Goal: Information Seeking & Learning: Learn about a topic

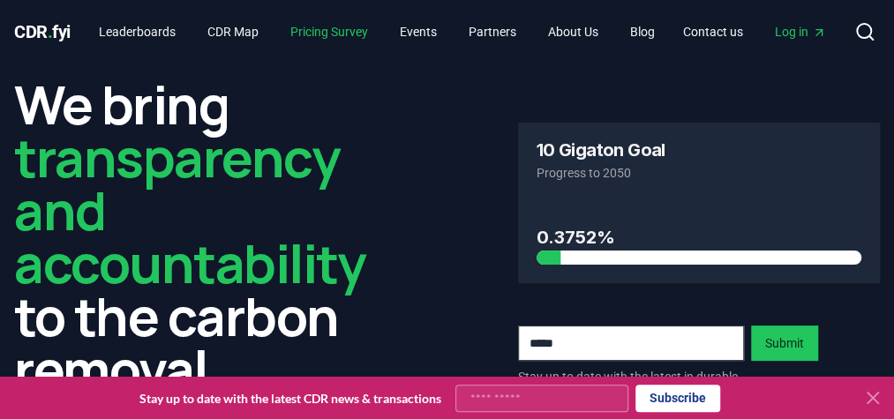
click at [334, 19] on link "Pricing Survey" at bounding box center [329, 32] width 106 height 32
click at [335, 24] on link "Pricing Survey" at bounding box center [329, 32] width 106 height 32
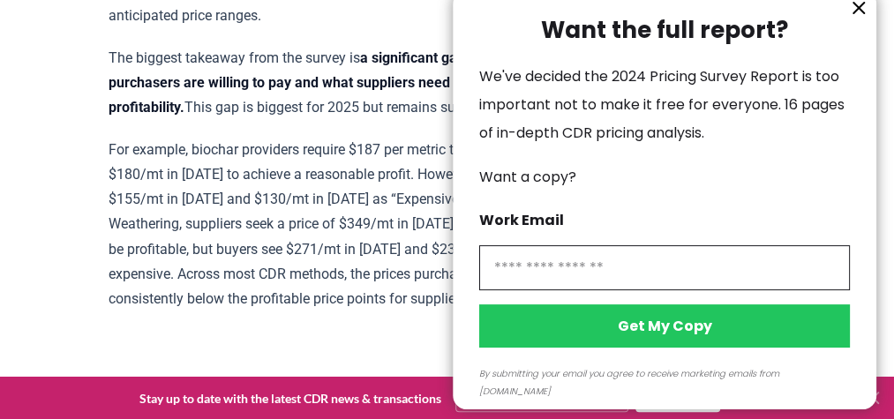
scroll to position [1059, 0]
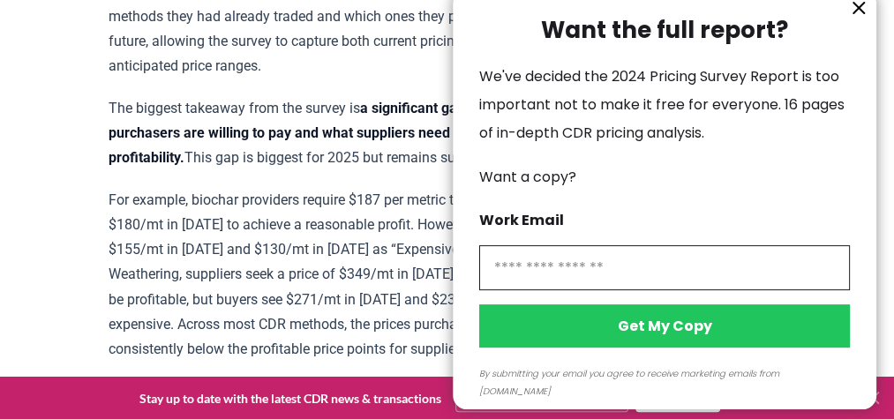
click at [854, 11] on icon "information" at bounding box center [858, 7] width 21 height 21
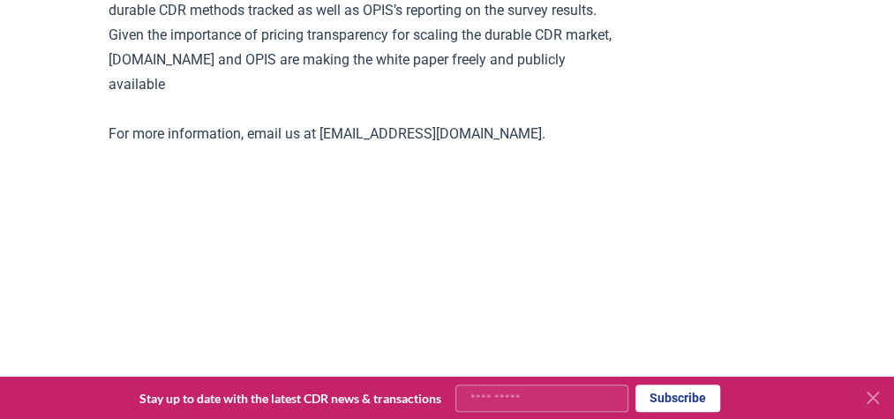
scroll to position [3531, 0]
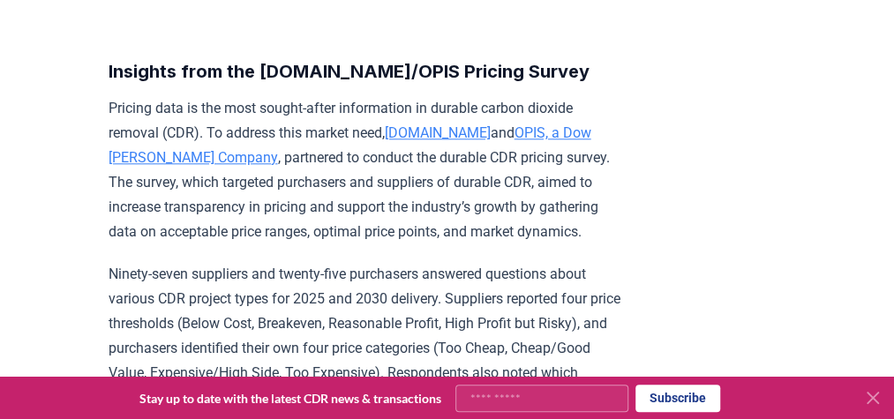
scroll to position [706, 0]
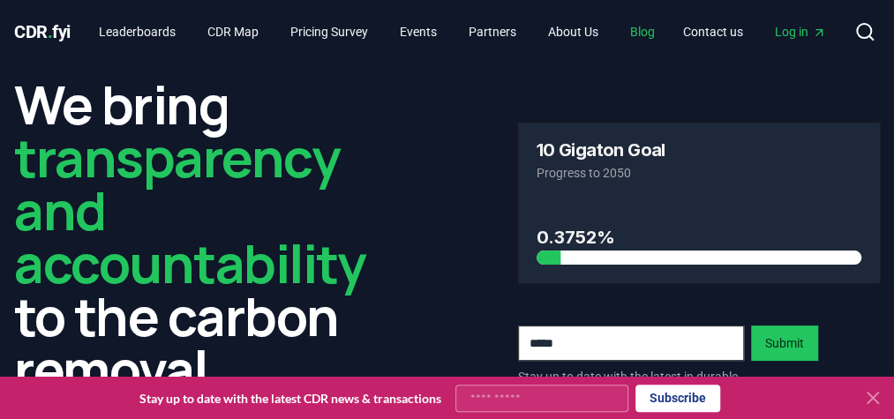
click at [669, 26] on link "Blog" at bounding box center [642, 32] width 53 height 32
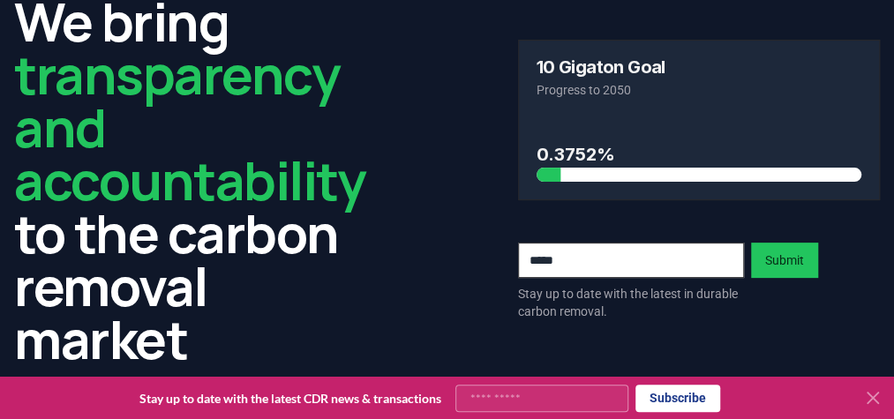
scroll to position [177, 0]
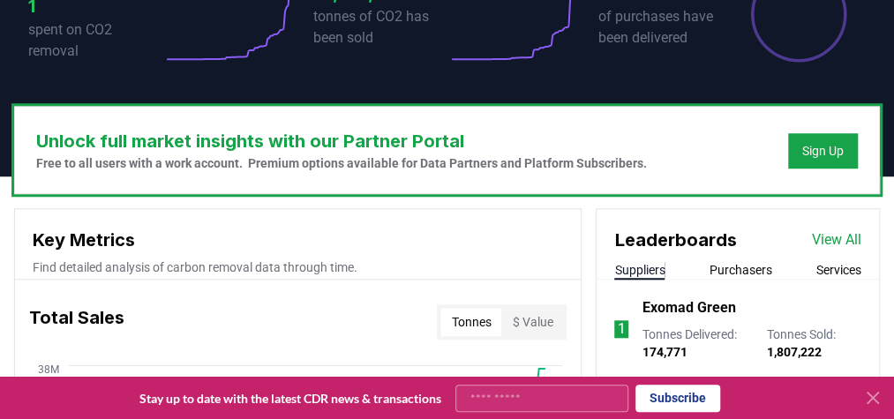
scroll to position [706, 0]
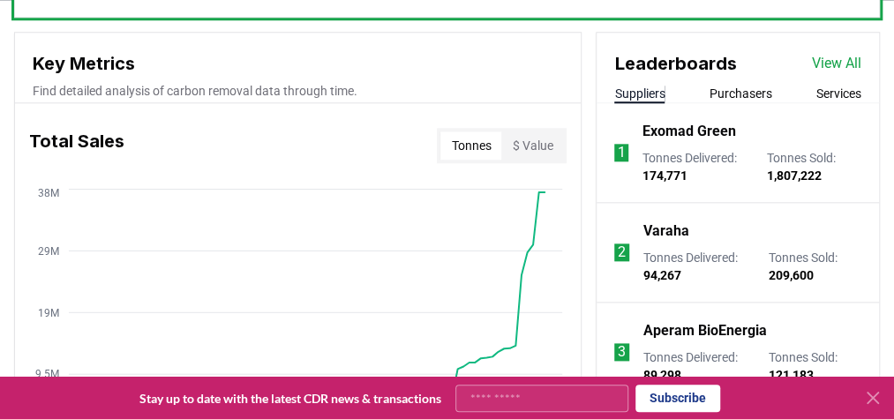
click at [871, 400] on icon at bounding box center [873, 398] width 11 height 11
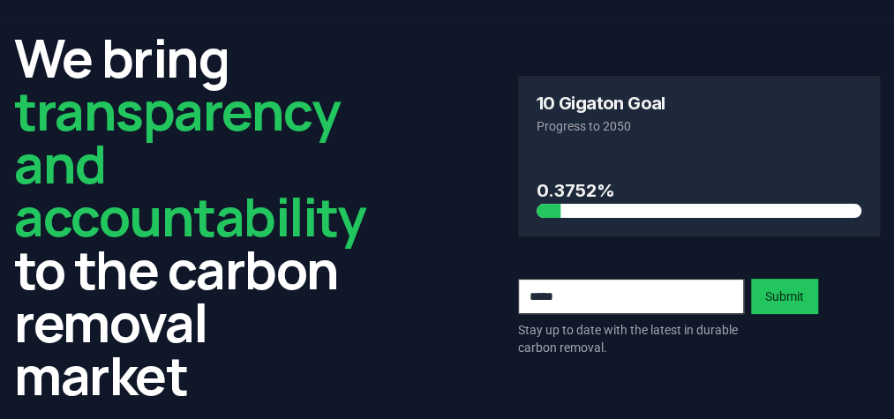
scroll to position [0, 0]
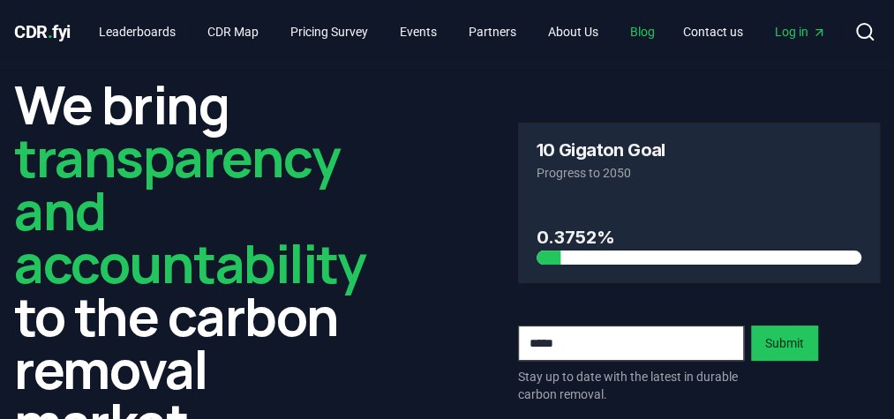
click at [660, 30] on link "Blog" at bounding box center [642, 32] width 53 height 32
